Goal: Task Accomplishment & Management: Use online tool/utility

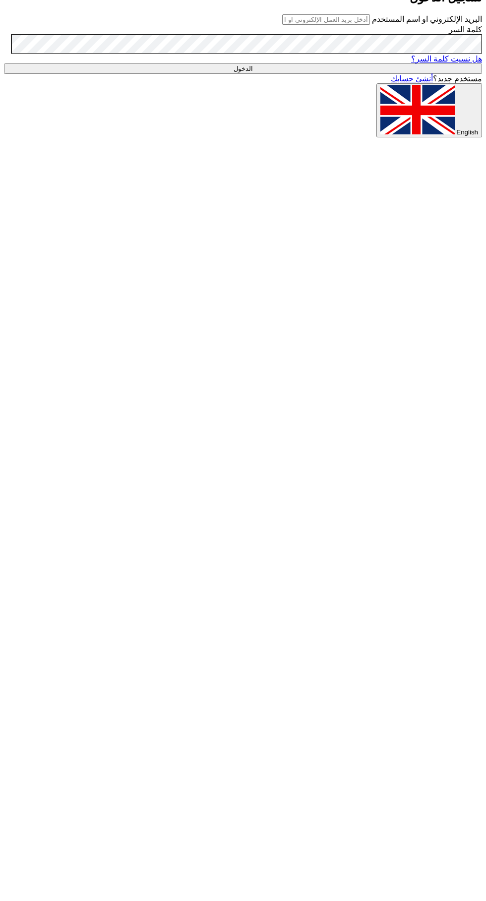
click at [330, 25] on input "text" at bounding box center [326, 19] width 88 height 10
type input "[EMAIL_ADDRESS][DOMAIN_NAME]"
click at [4, 63] on input "الدخول" at bounding box center [243, 68] width 478 height 10
click at [357, 74] on input "الدخول" at bounding box center [243, 68] width 478 height 10
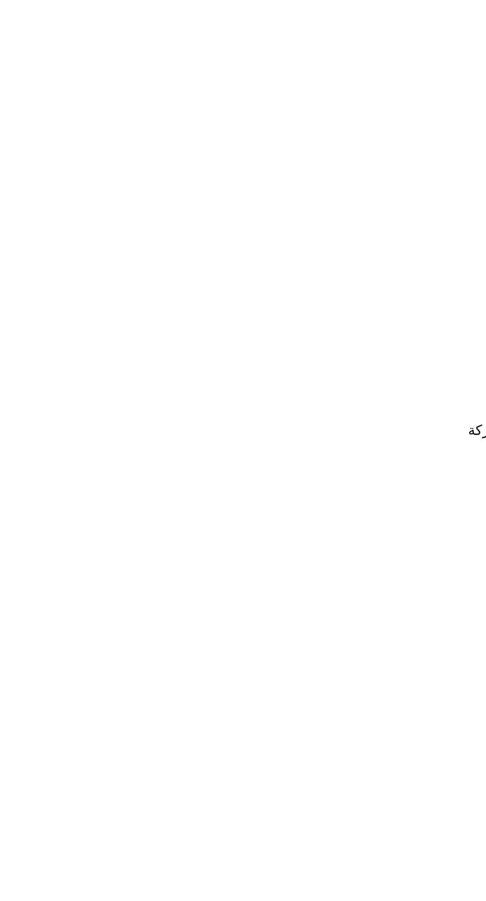
paste input "Water Pump Bobcat"
type input "Water Pump Bobcat"
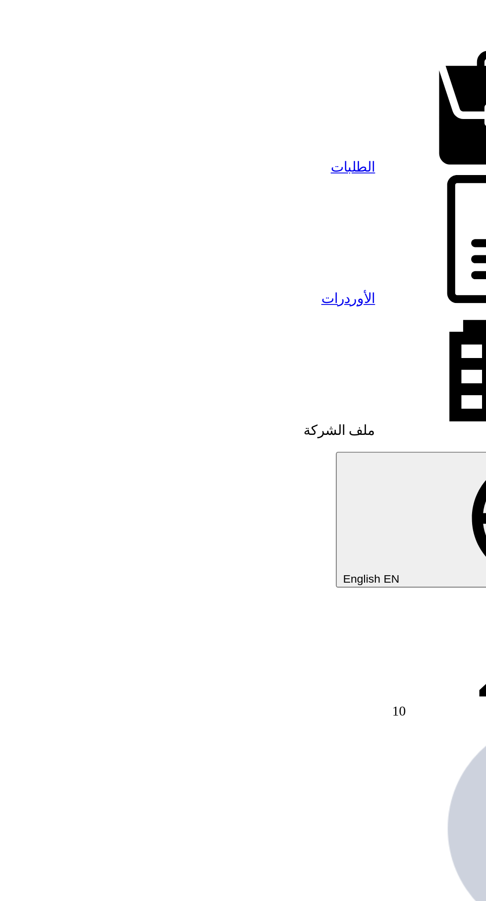
scroll to position [0, -2]
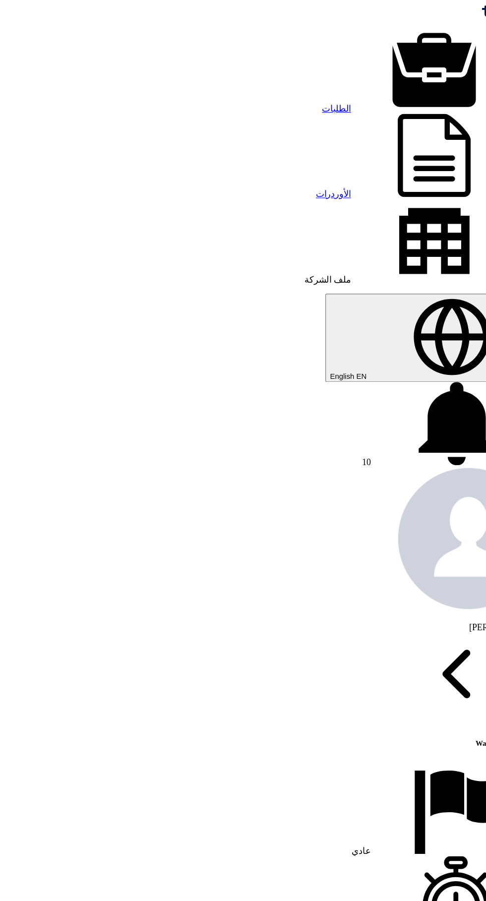
scroll to position [0, 0]
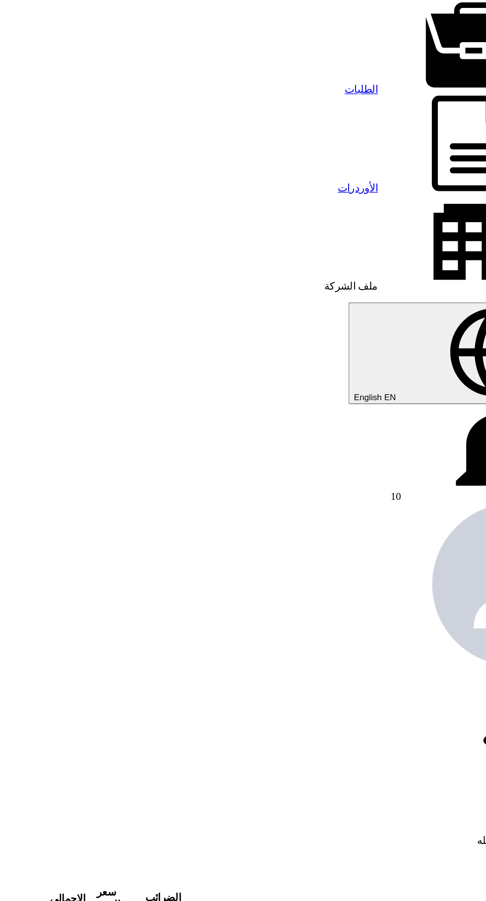
scroll to position [0, -1]
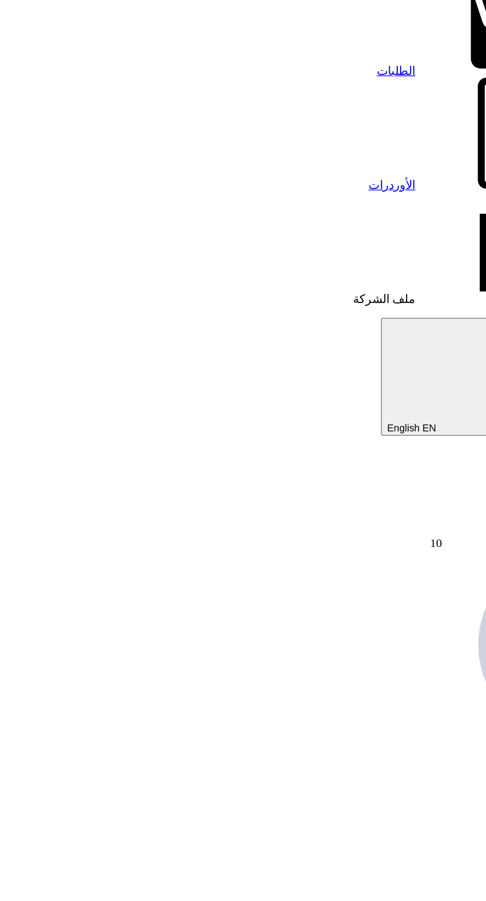
type input "1"
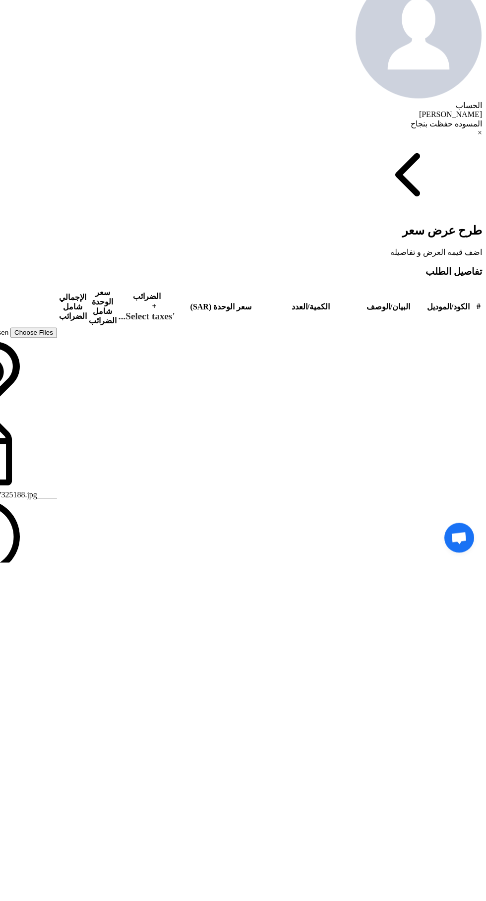
type input "1000"
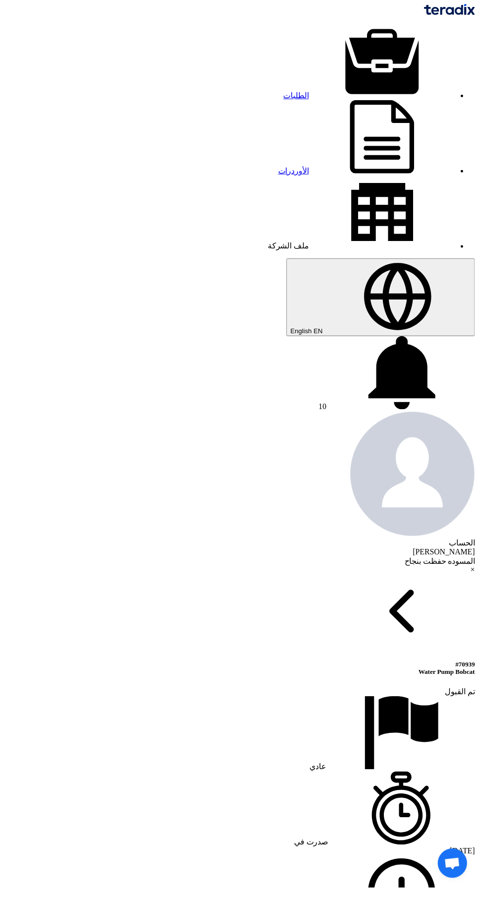
scroll to position [0, 0]
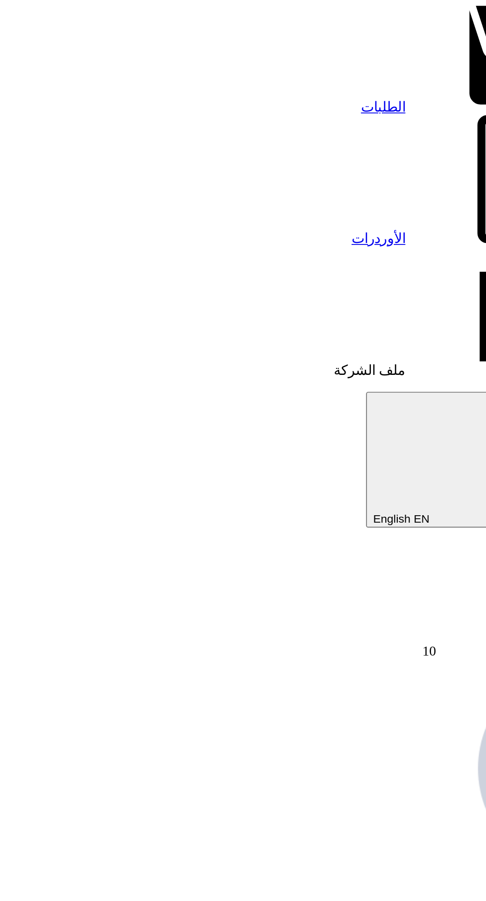
type input "1"
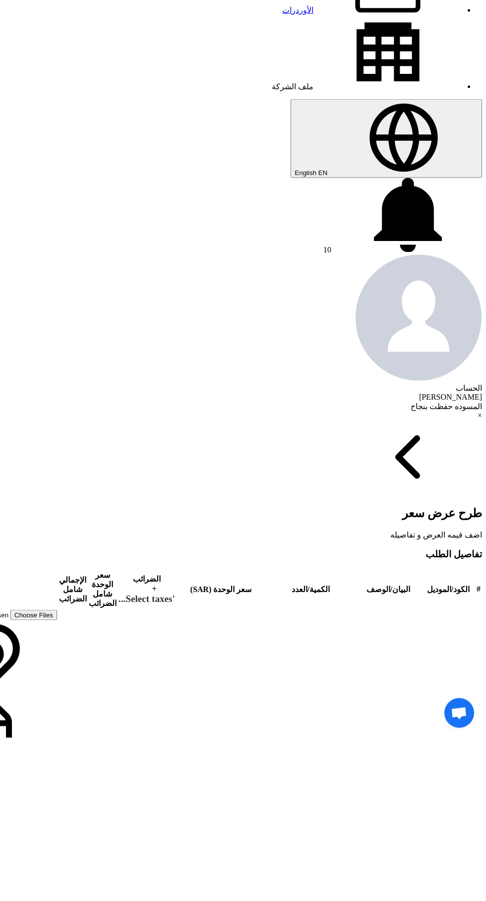
scroll to position [341, 0]
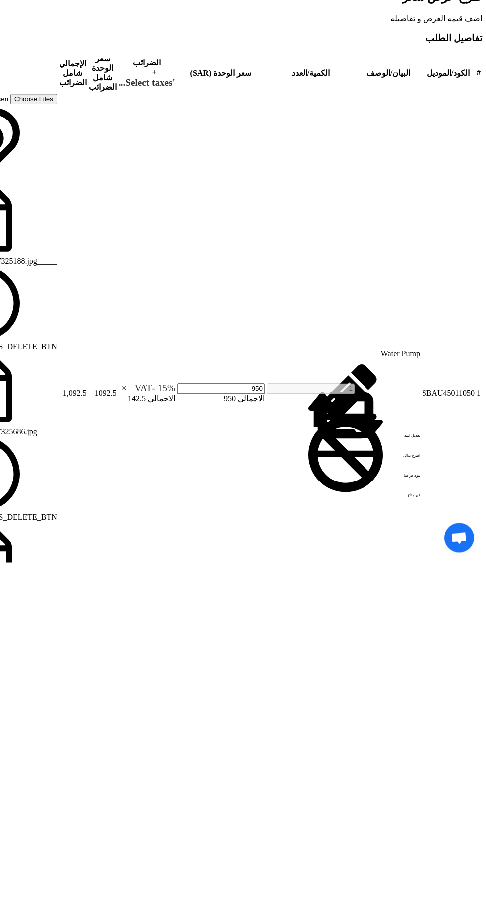
type input "950"
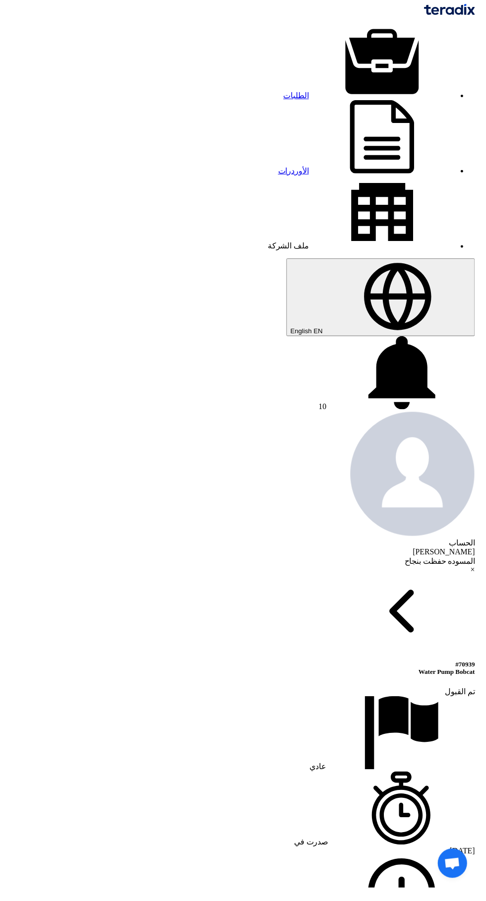
scroll to position [0, 0]
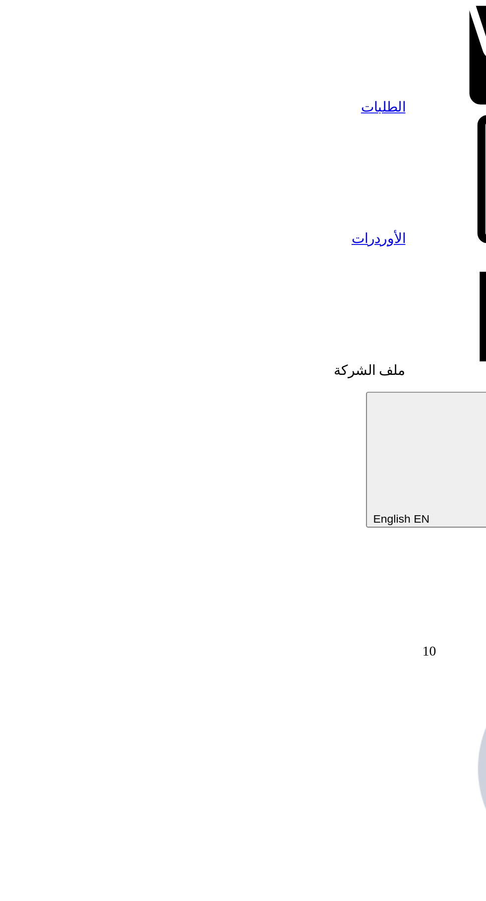
type input "9"
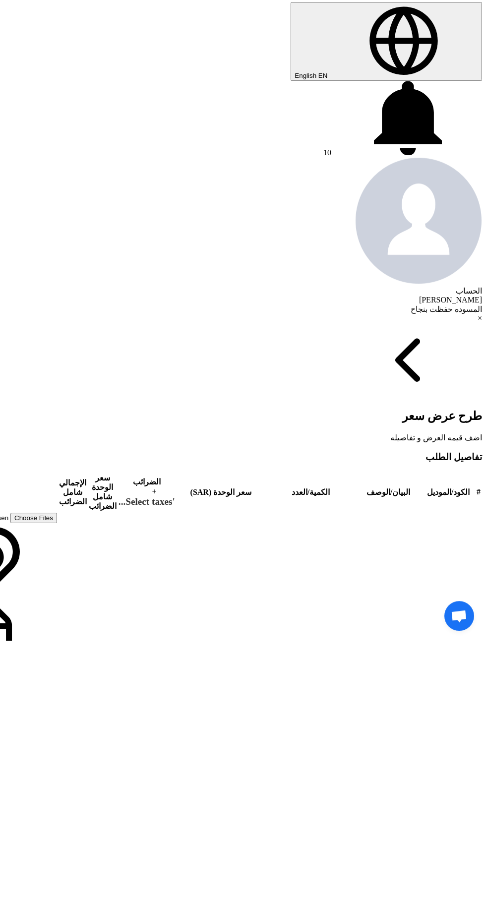
scroll to position [341, 0]
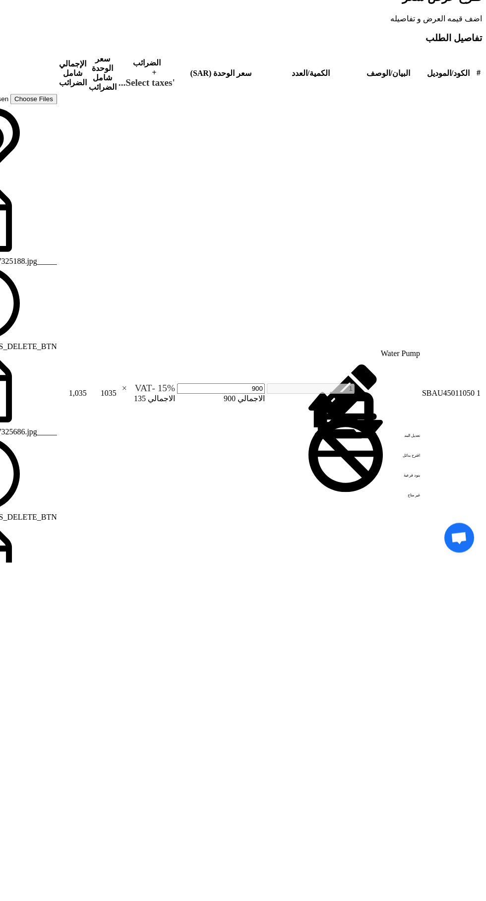
type input "900"
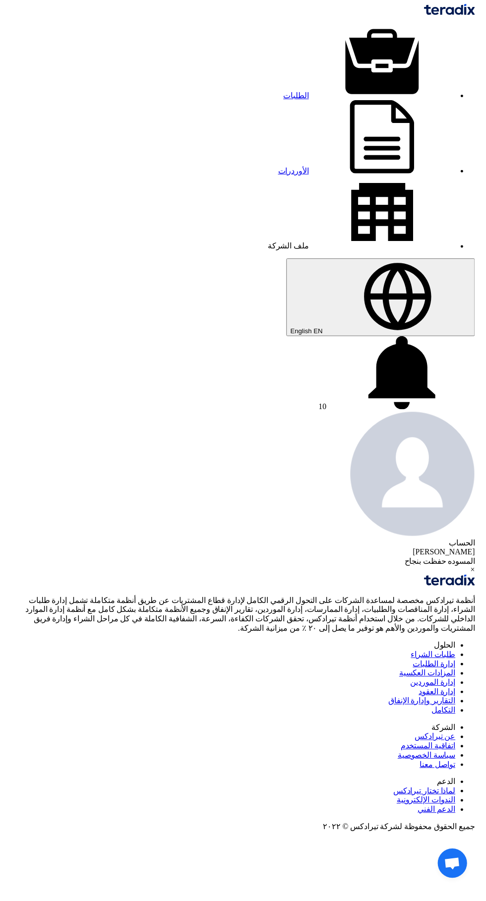
scroll to position [0, 0]
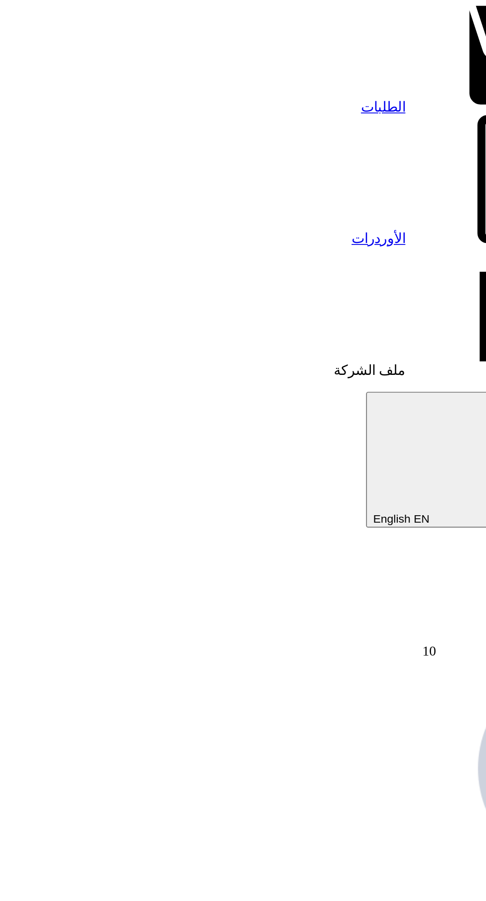
type input "9"
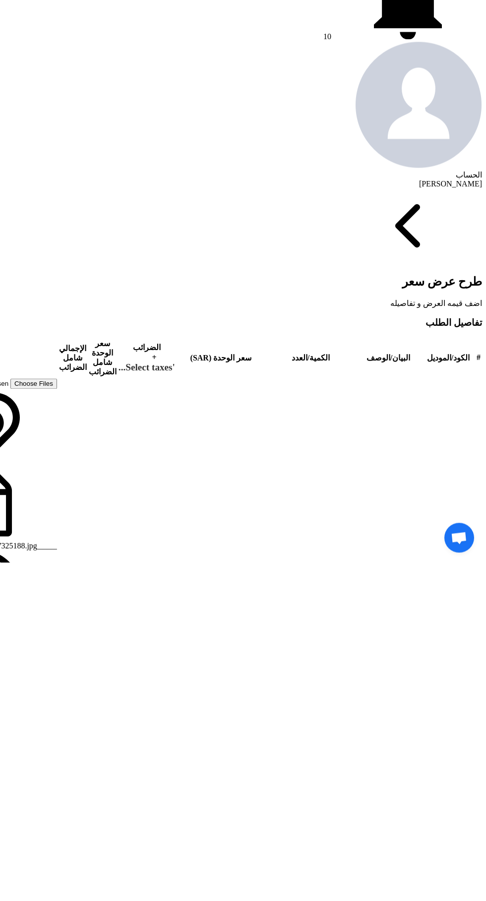
scroll to position [341, 0]
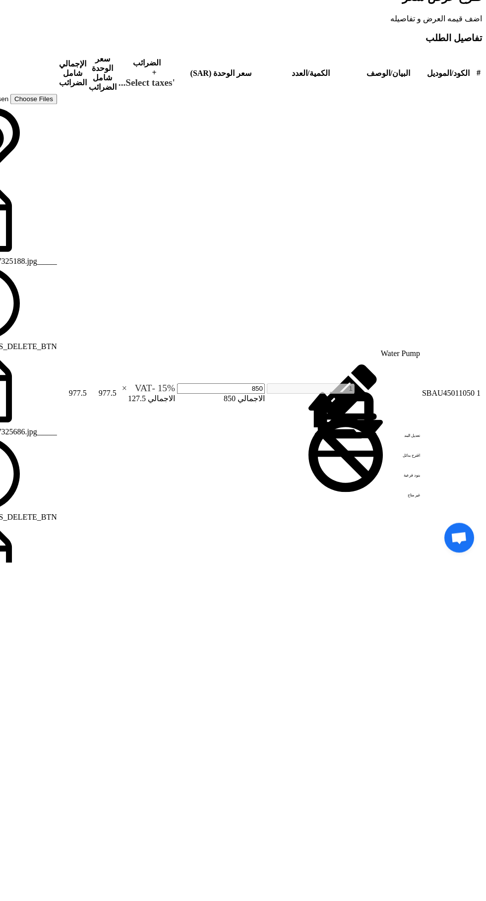
type input "850"
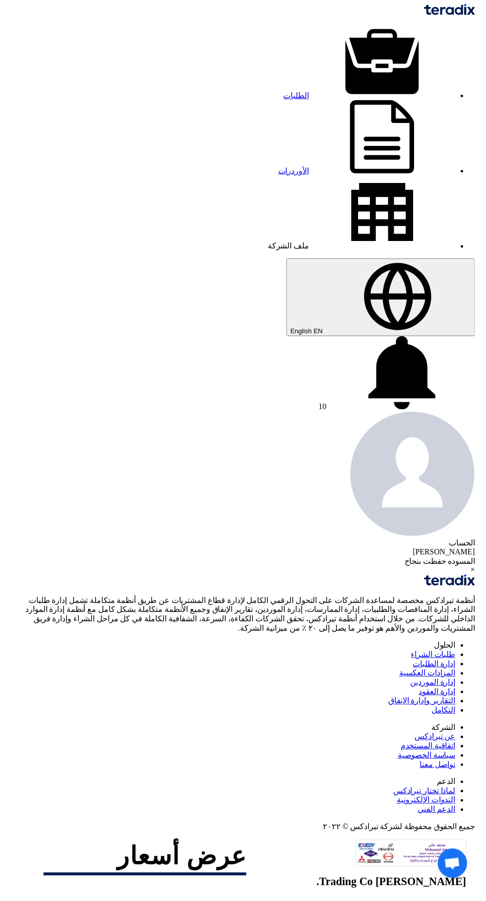
scroll to position [0, 0]
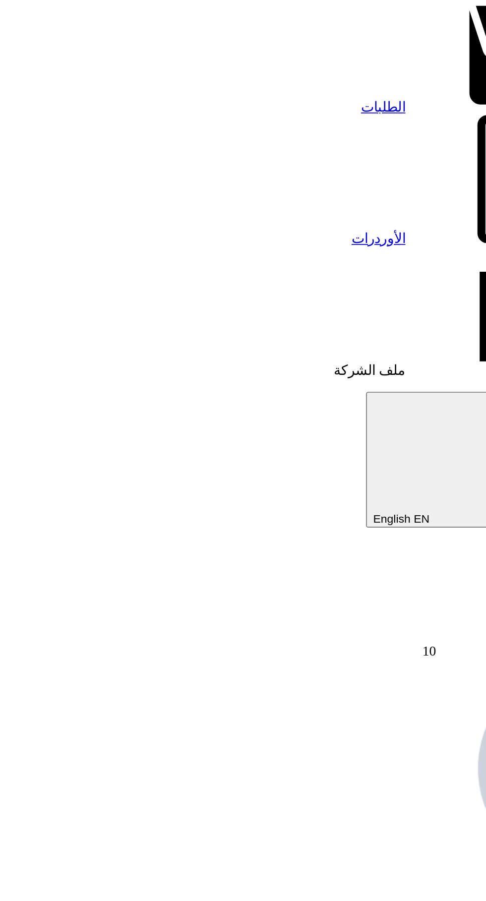
type input "8"
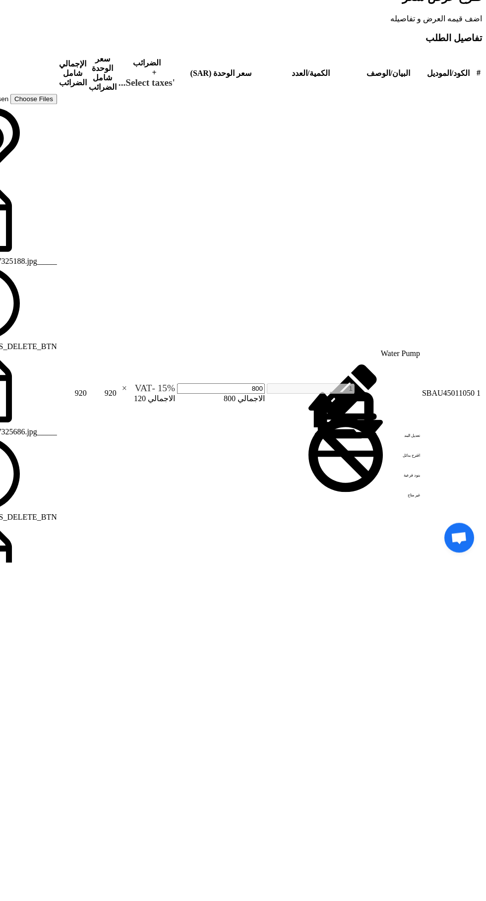
type input "800"
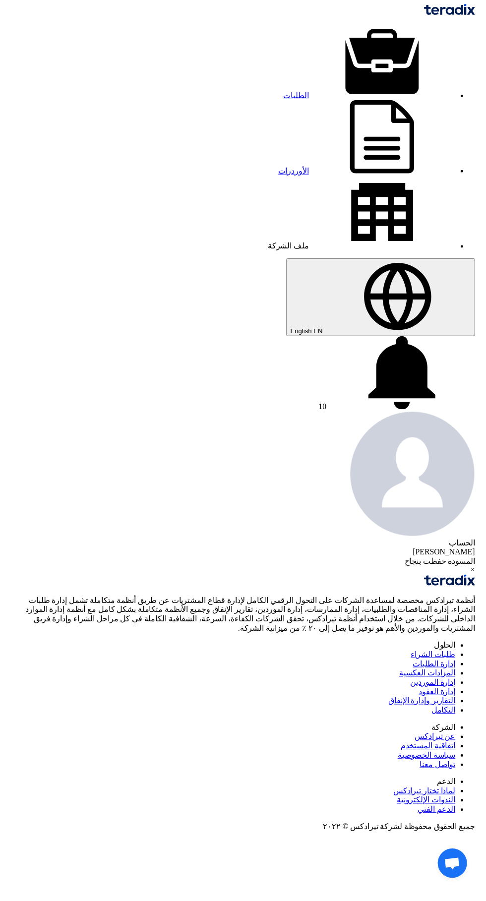
scroll to position [0, 0]
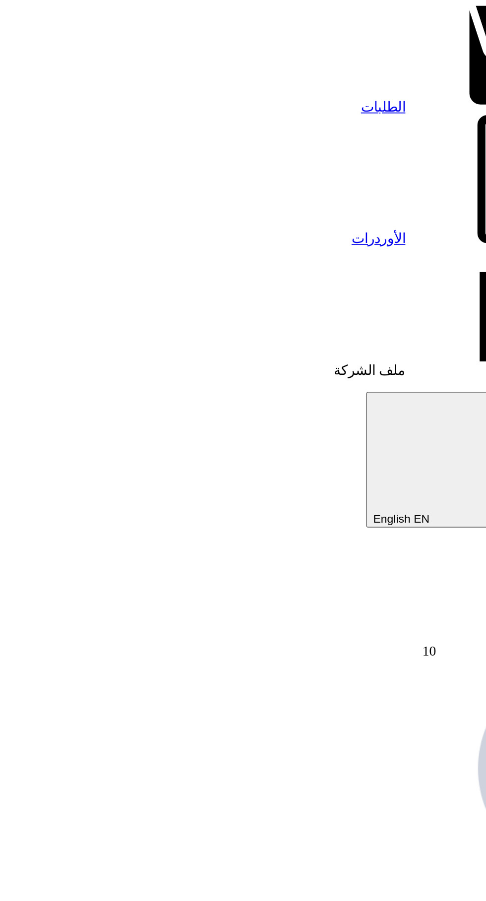
type input "8"
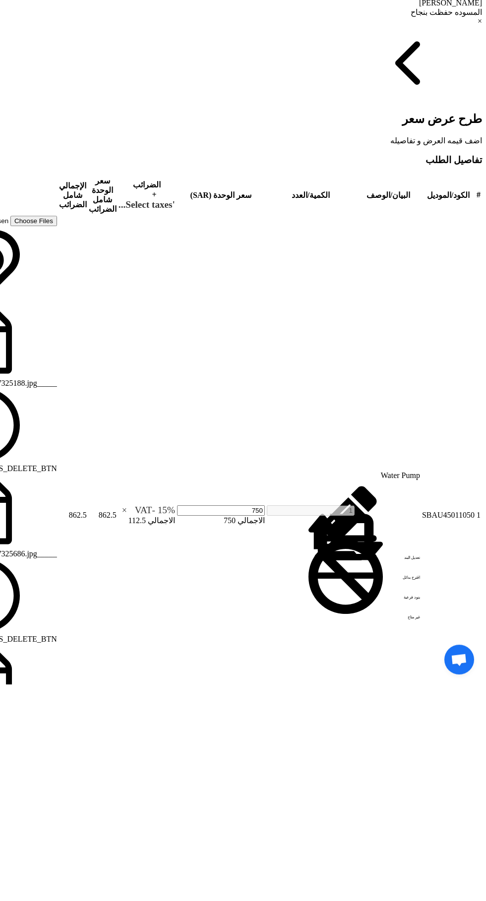
type input "750"
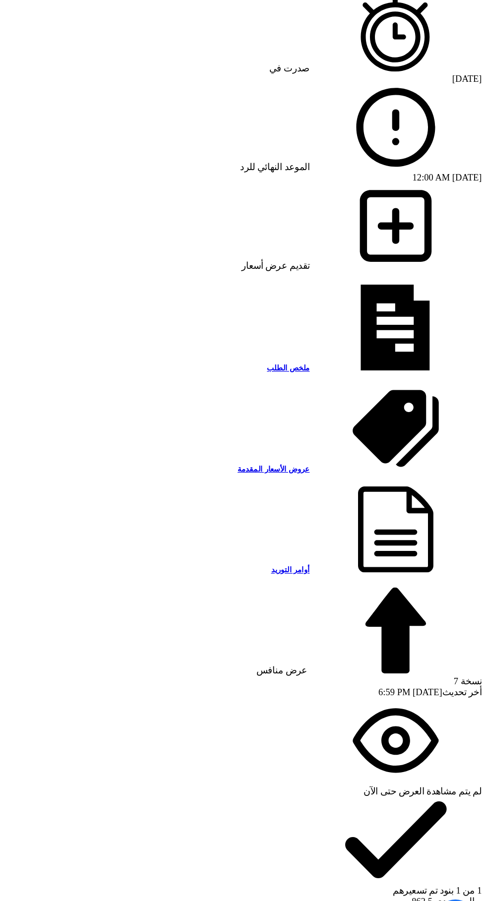
scroll to position [693, 0]
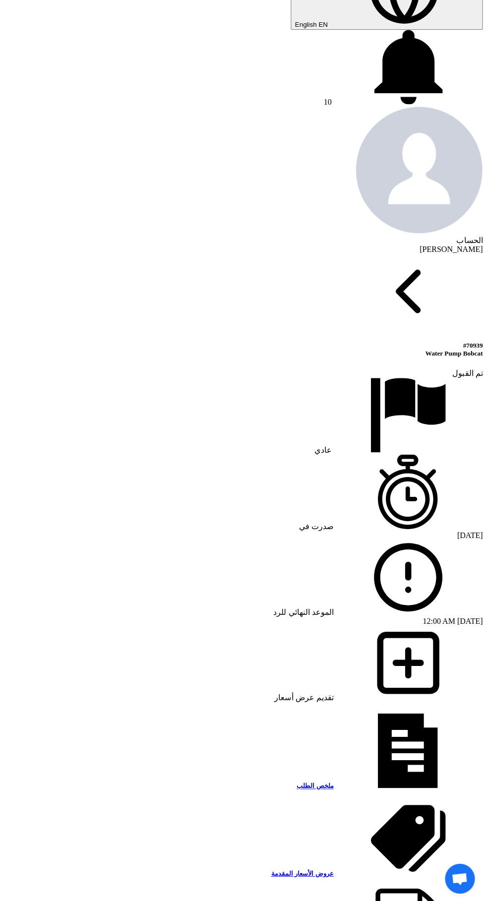
scroll to position [0, 0]
